Goal: Use online tool/utility: Utilize a website feature to perform a specific function

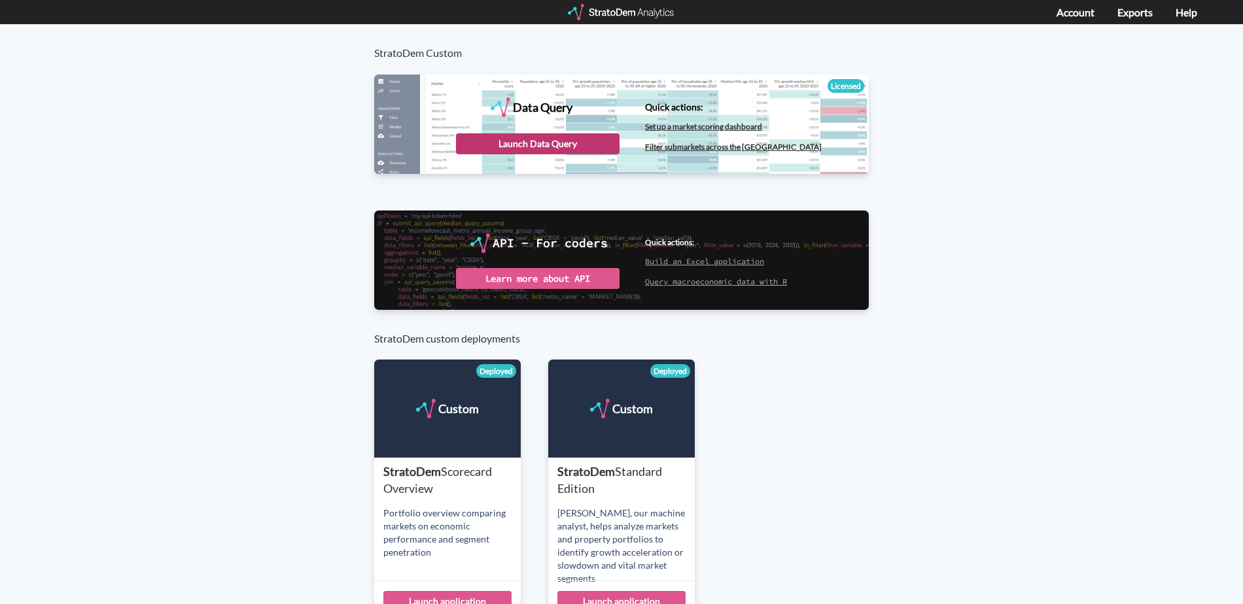
click at [528, 141] on div "Launch Data Query" at bounding box center [538, 143] width 164 height 21
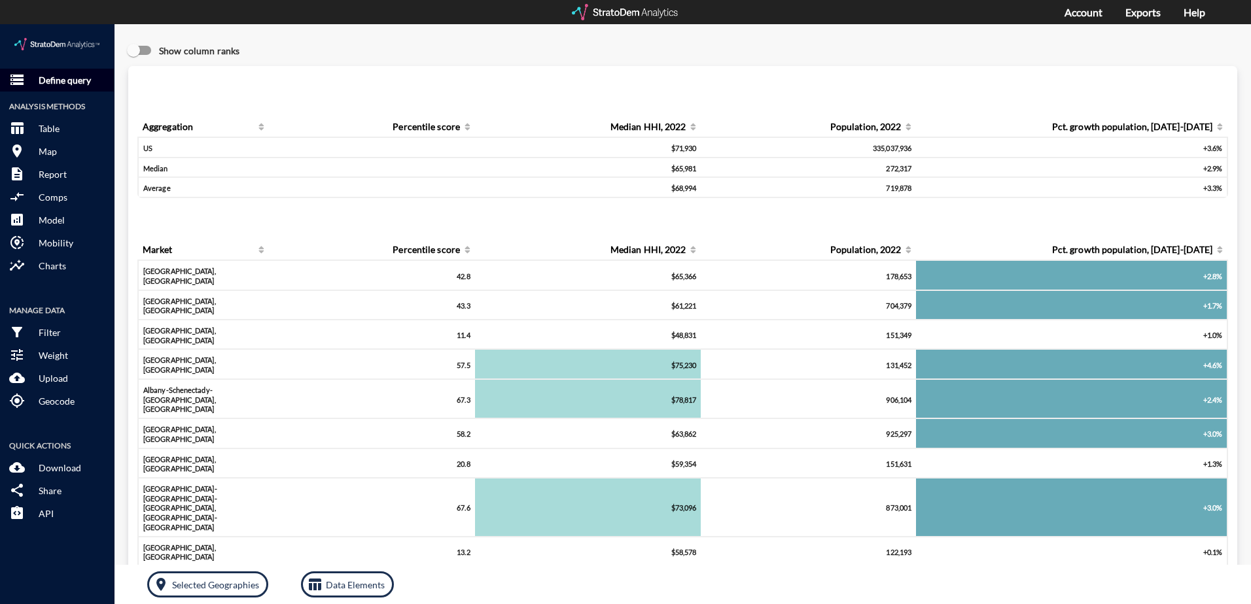
click p "Define query"
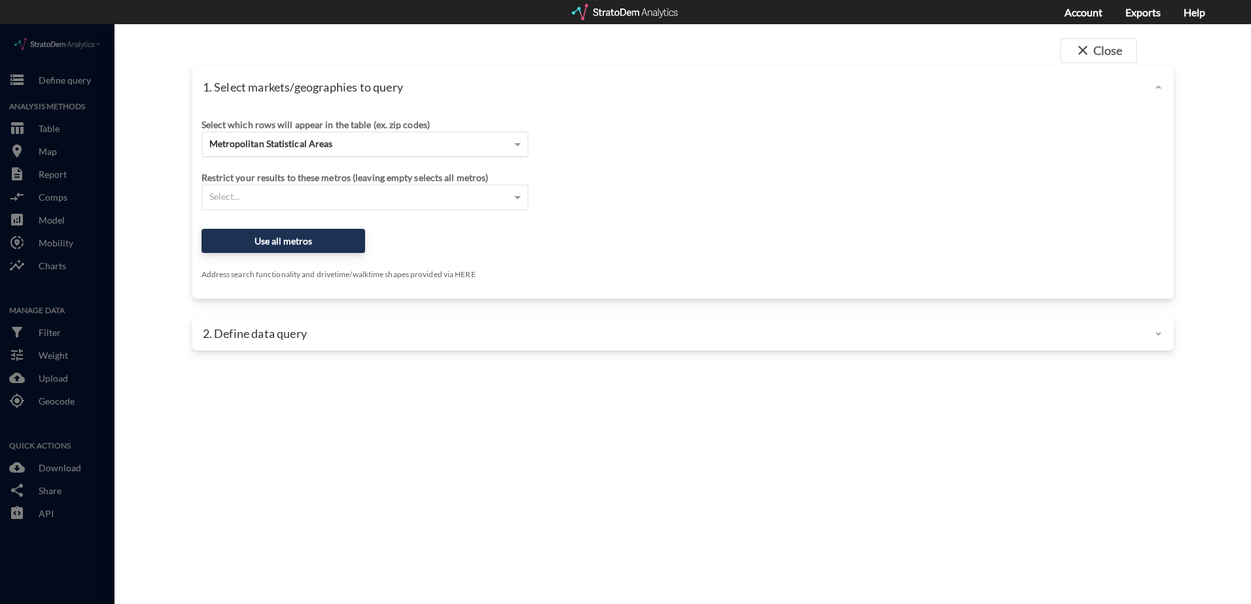
click div "Metropolitan Statistical Areas"
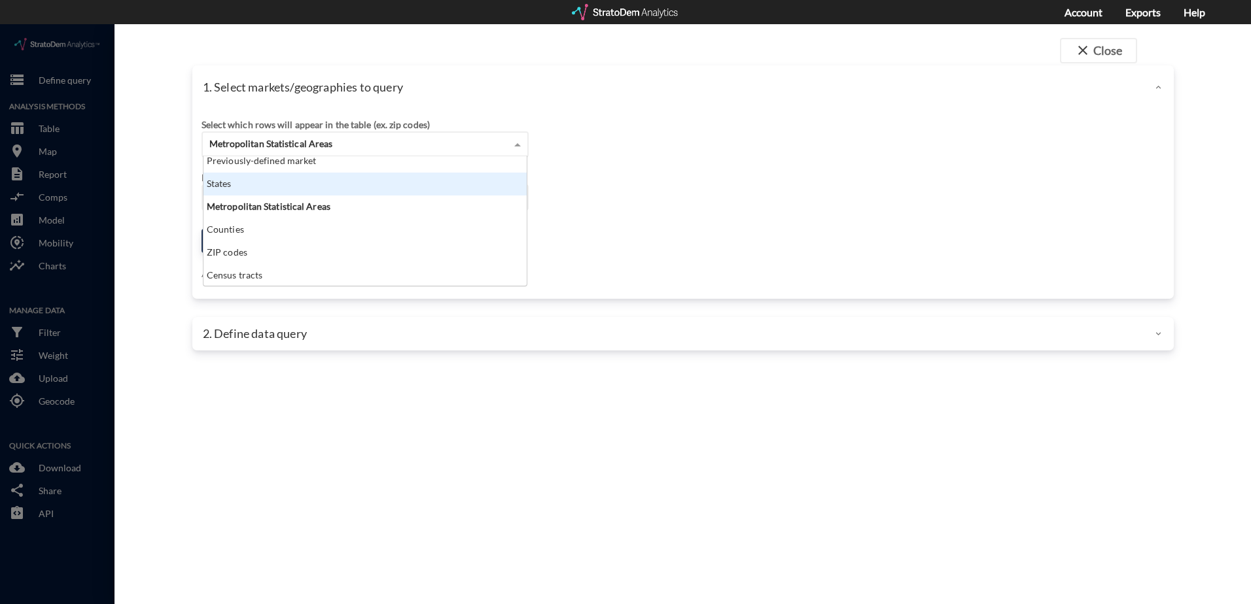
scroll to position [46, 0]
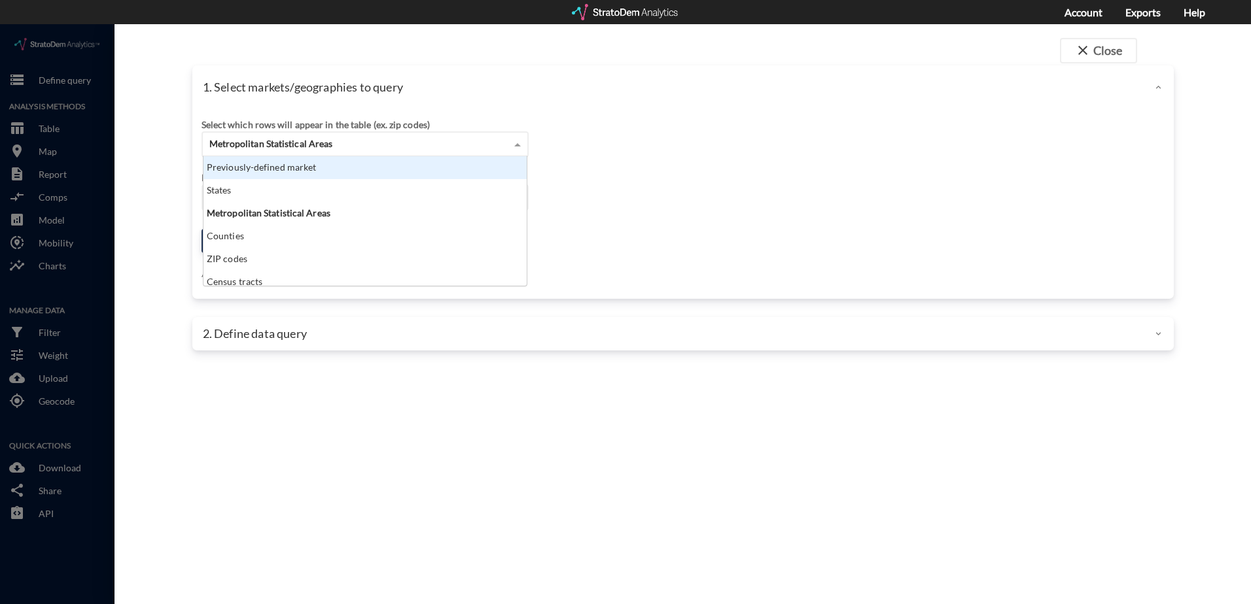
click div "Previously-defined market"
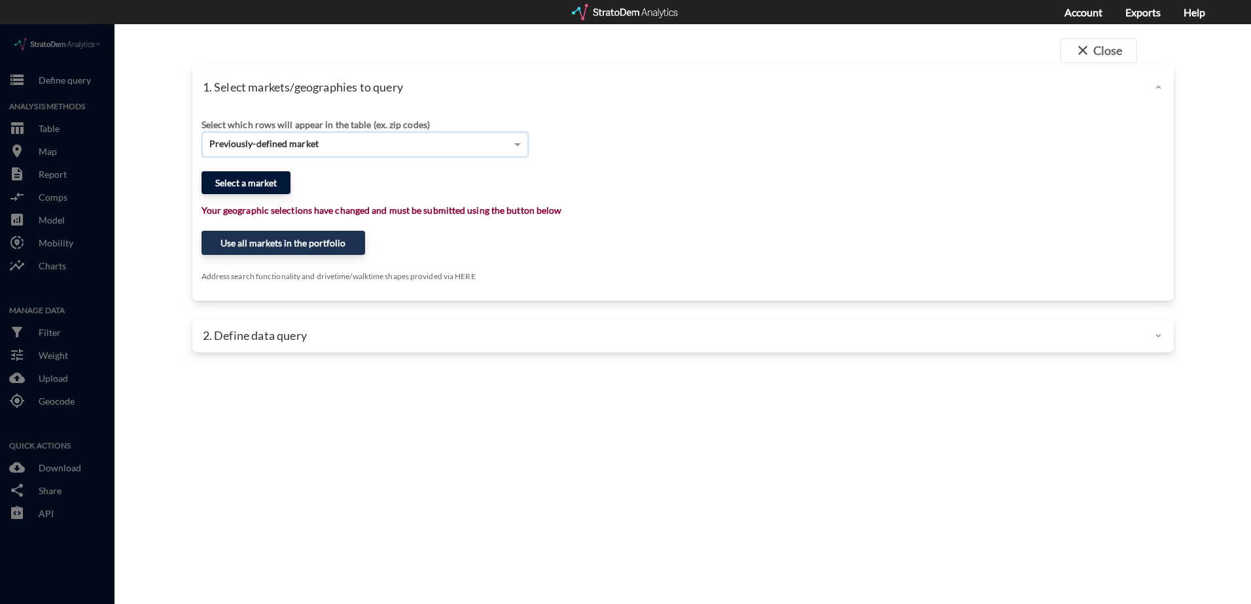
click button "Select a market"
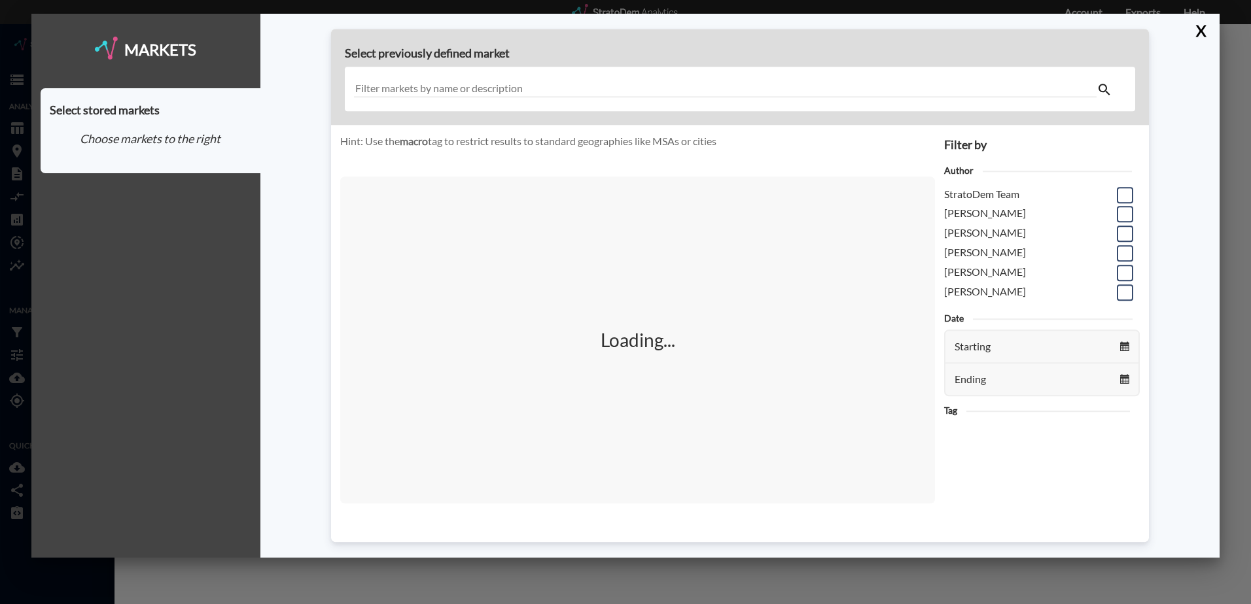
click at [566, 88] on input "text" at bounding box center [725, 89] width 742 height 18
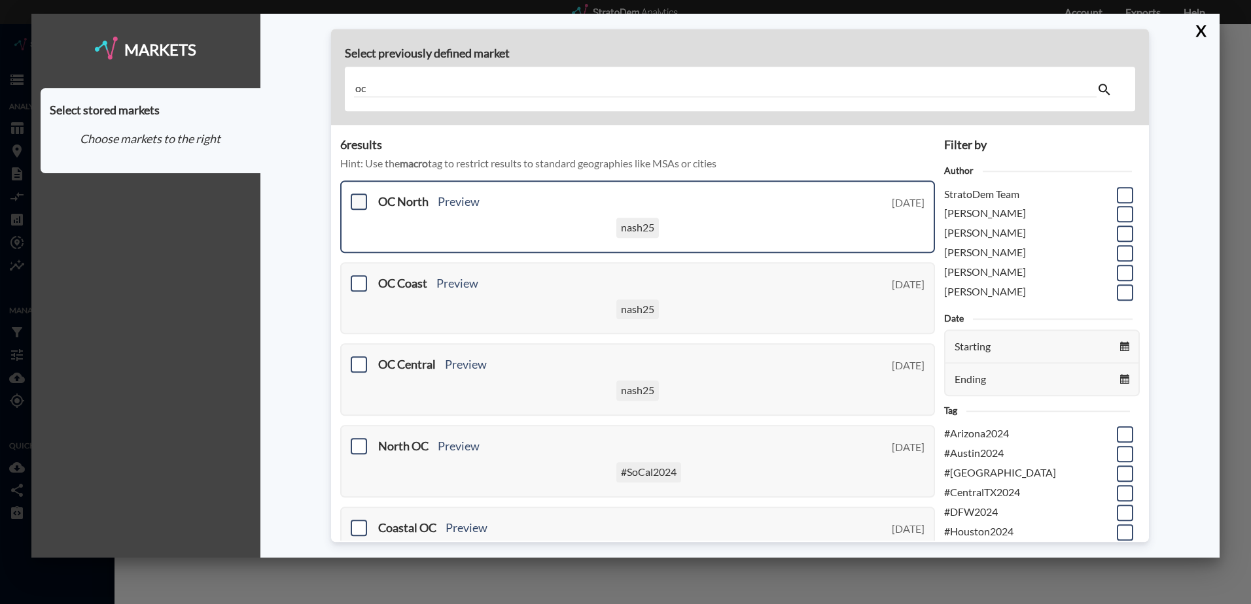
type input "oc"
click at [356, 202] on span at bounding box center [359, 202] width 16 height 16
click at [357, 196] on input "checkbox" at bounding box center [357, 196] width 0 height 0
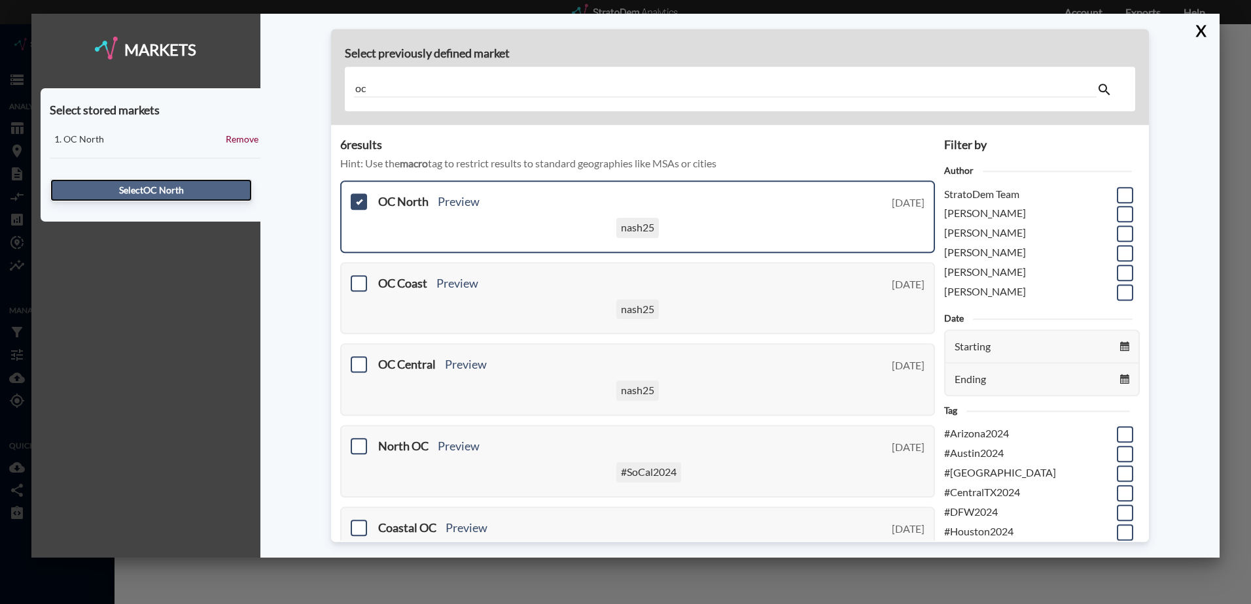
click at [159, 188] on button "Select OC North" at bounding box center [150, 190] width 201 height 22
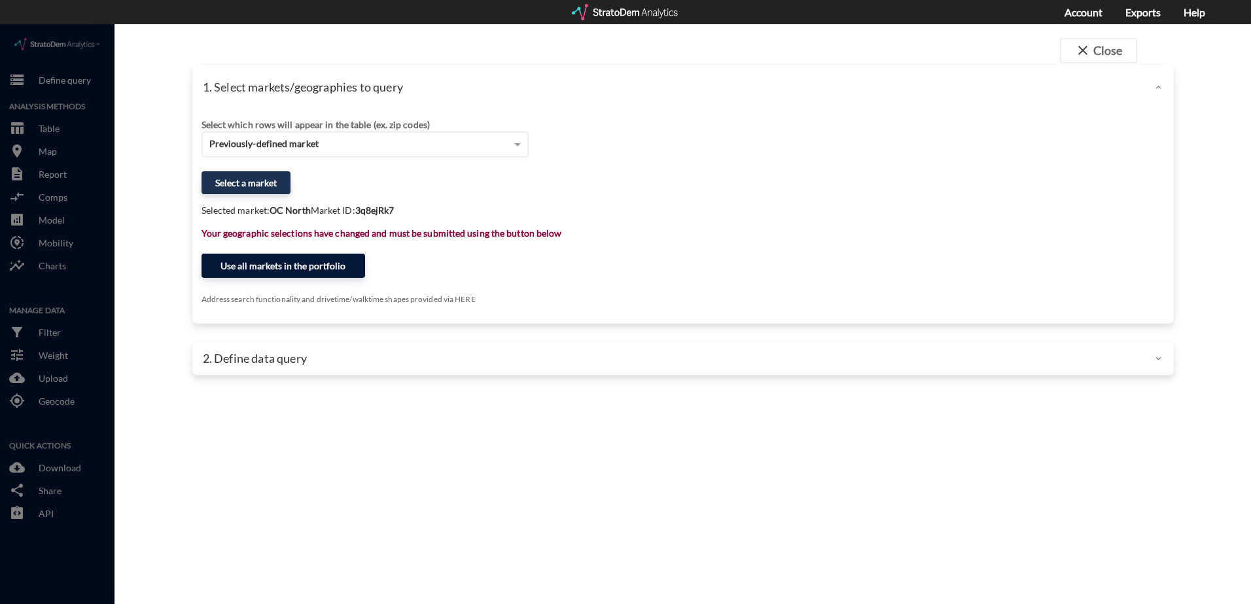
click button "Use all markets in the portfolio"
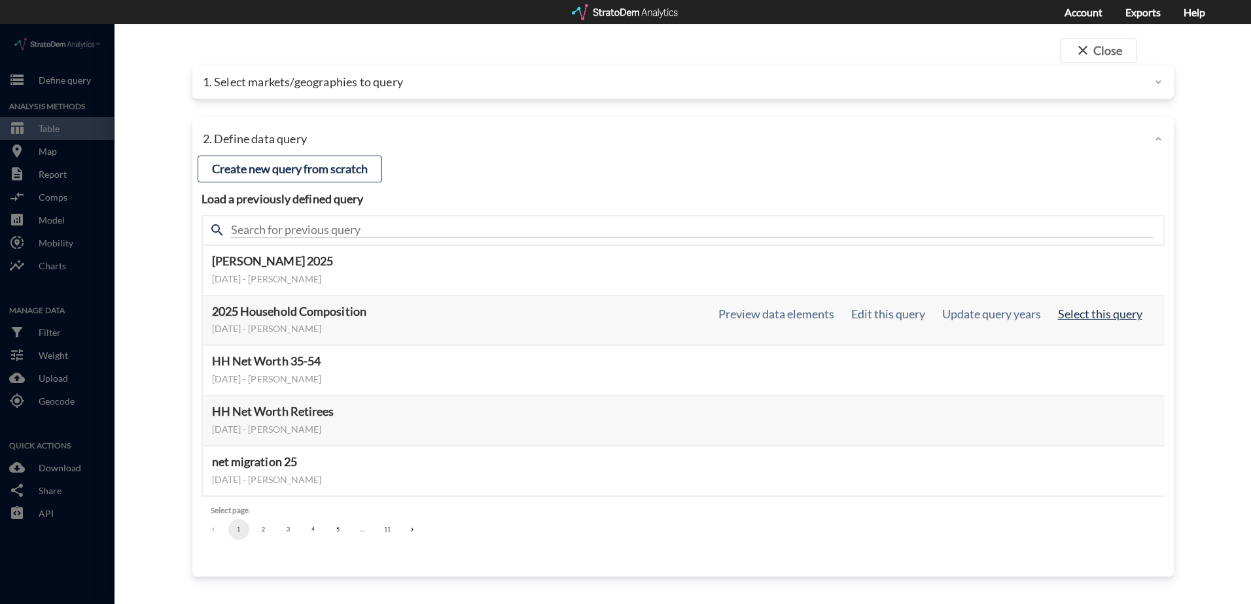
click button "Select this query"
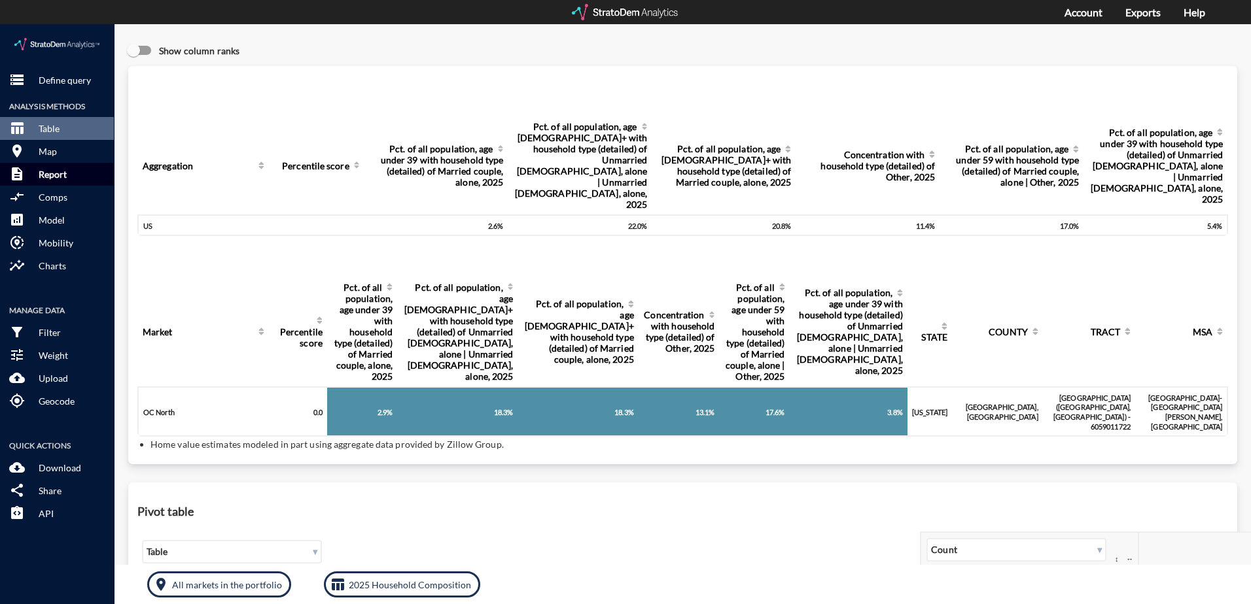
click p "Report"
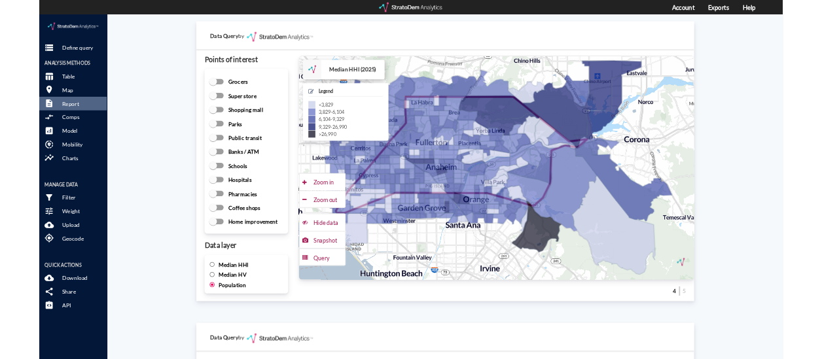
scroll to position [1766, 0]
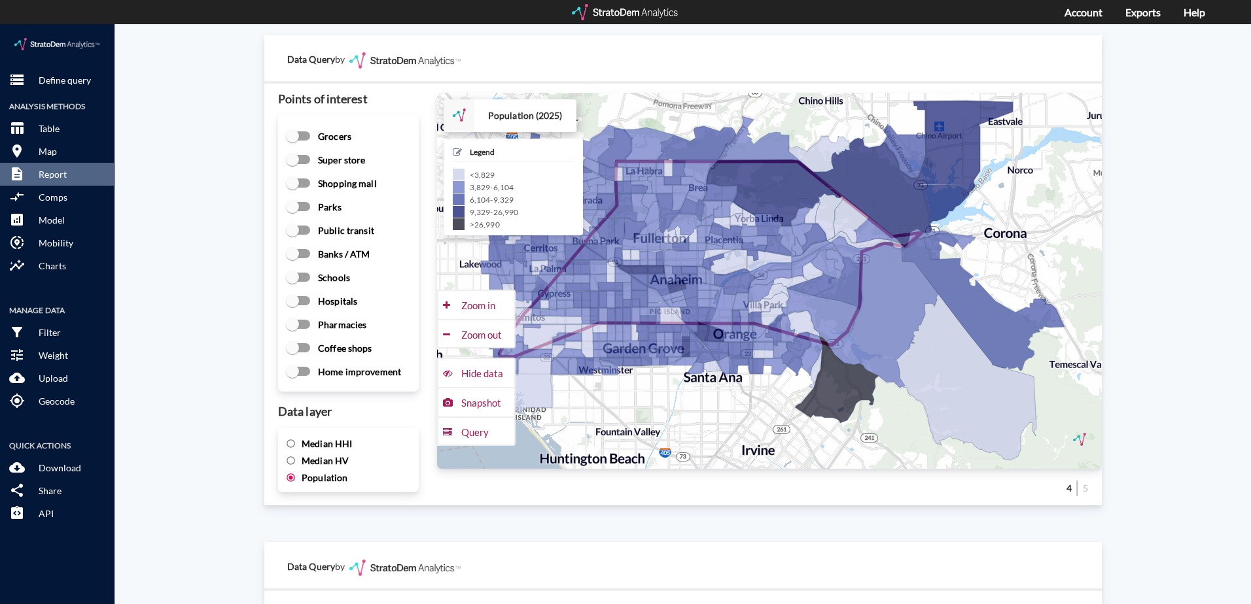
click span "Median HHI"
click input "Median HHI"
radio input "true"
radio input "false"
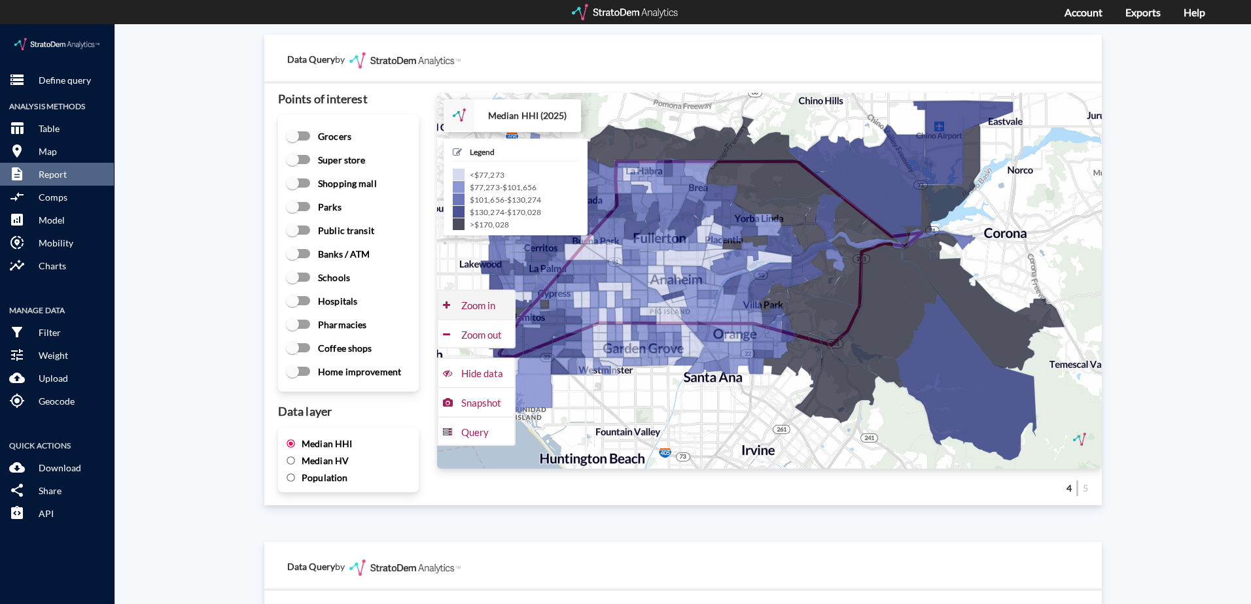
click div "Zoom in"
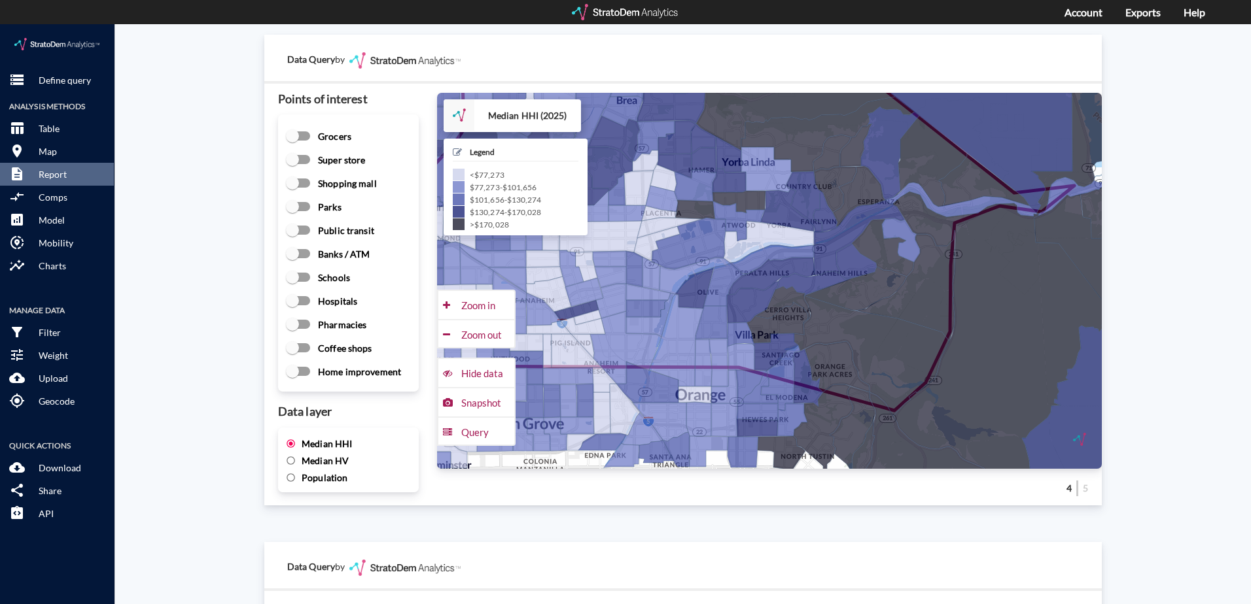
click span "Median HV"
click input "Median HV"
radio input "true"
click span "Median HHI"
click input "Median HHI"
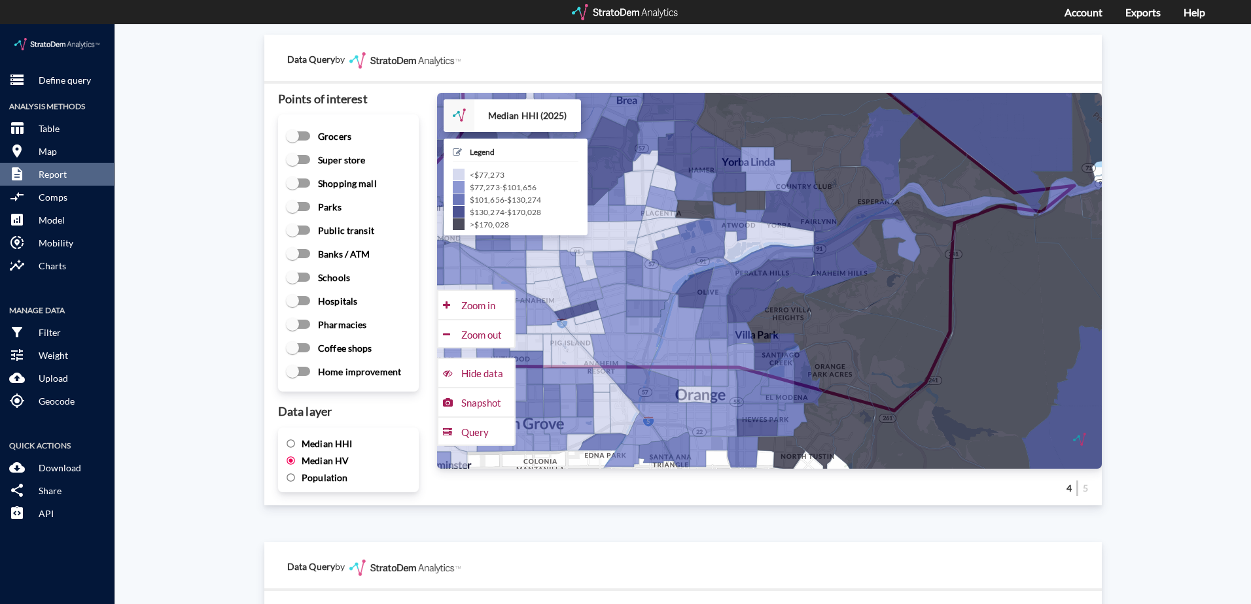
radio input "true"
click span "Median HV"
click input "Median HV"
radio input "true"
radio input "false"
